Goal: Task Accomplishment & Management: Complete application form

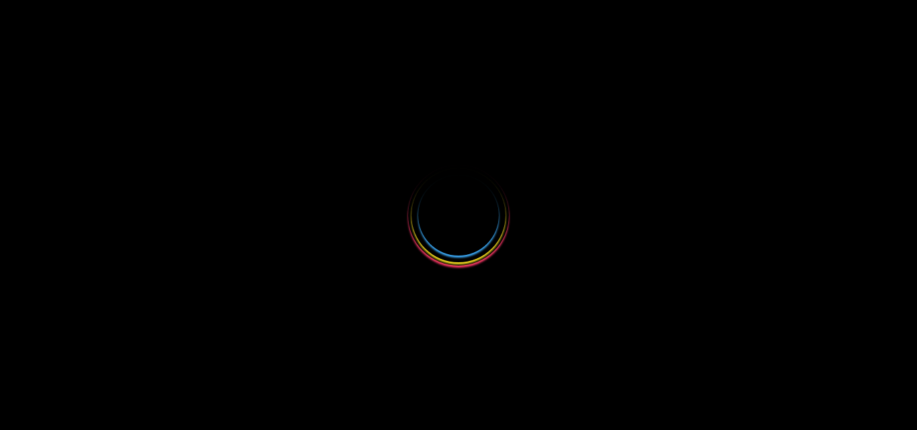
select select
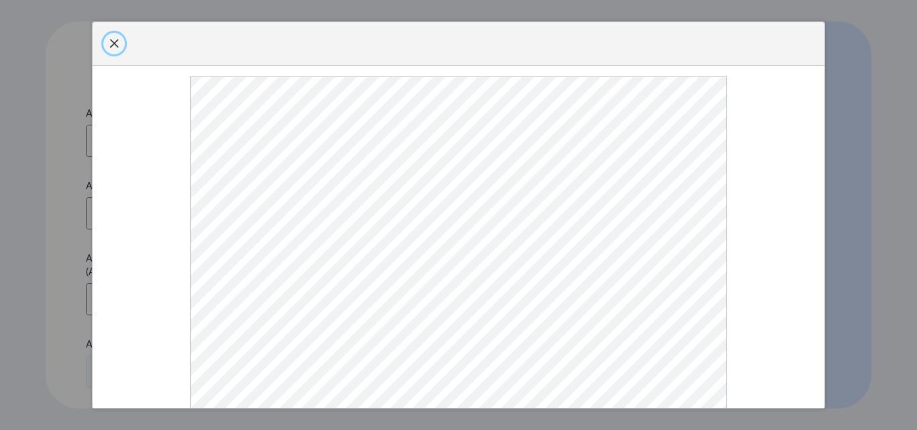
click at [118, 49] on span "button" at bounding box center [114, 43] width 11 height 11
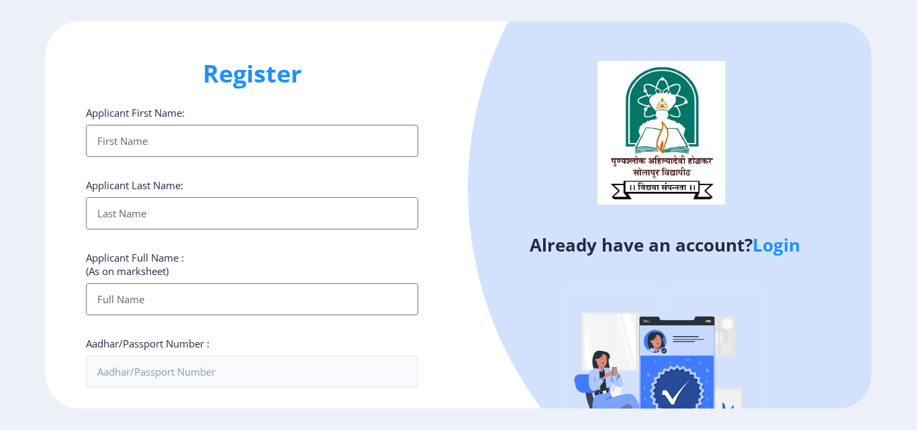
click at [138, 140] on input "Applicant First Name:" at bounding box center [252, 141] width 332 height 32
type input "[PERSON_NAME]"
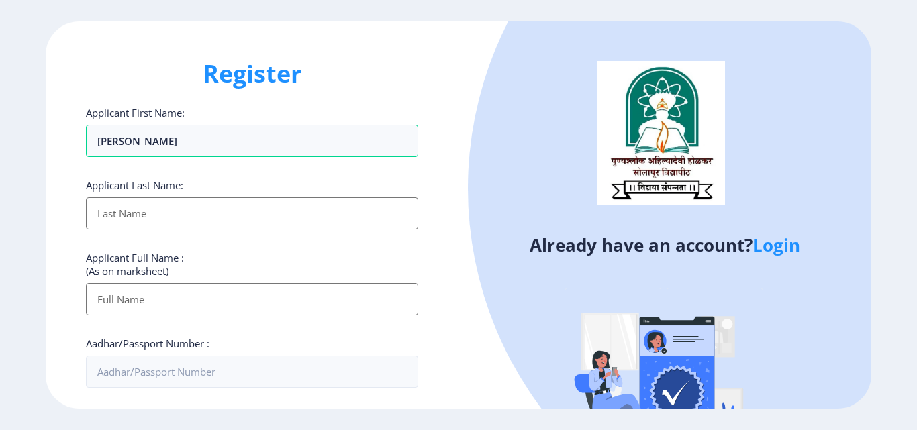
click at [132, 205] on input "Applicant First Name:" at bounding box center [252, 213] width 332 height 32
type input "[PERSON_NAME]"
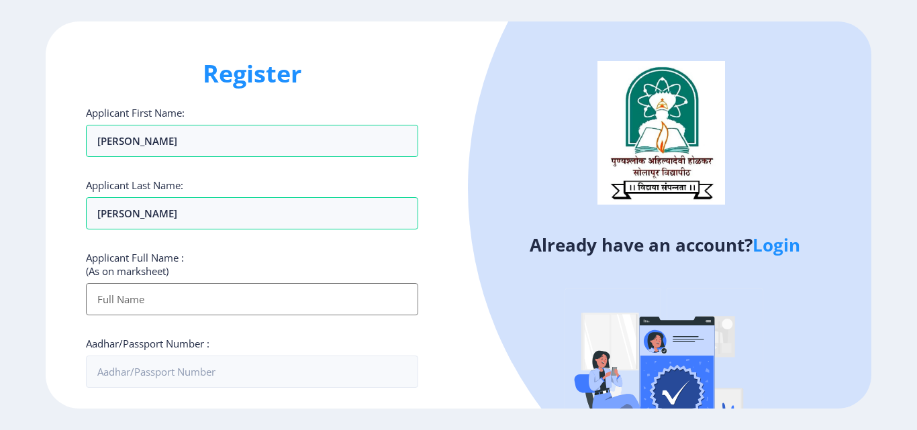
click at [137, 299] on input "Applicant First Name:" at bounding box center [252, 299] width 332 height 32
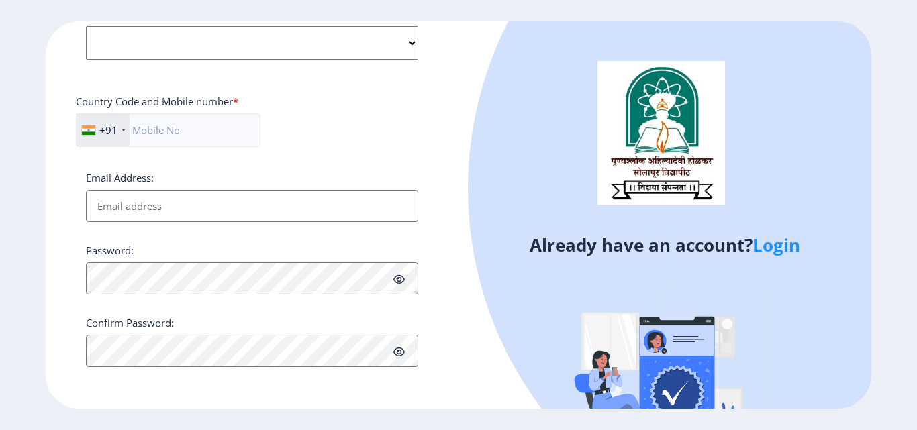
type input "[PERSON_NAME] [PERSON_NAME]"
